Goal: Find contact information: Find contact information

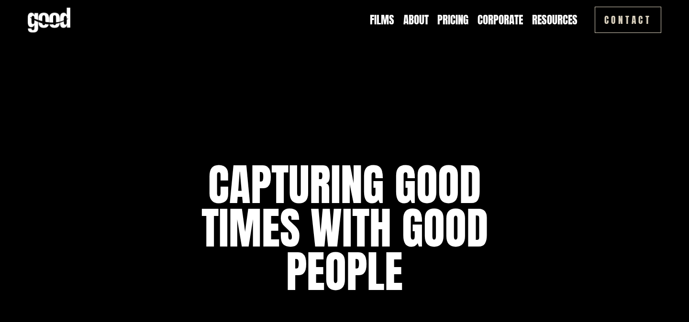
click at [413, 14] on link "About" at bounding box center [415, 19] width 25 height 15
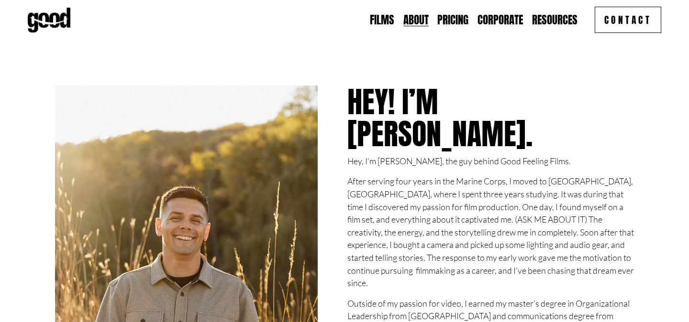
click at [0, 0] on span "Contact" at bounding box center [0, 0] width 0 height 0
